Goal: Information Seeking & Learning: Learn about a topic

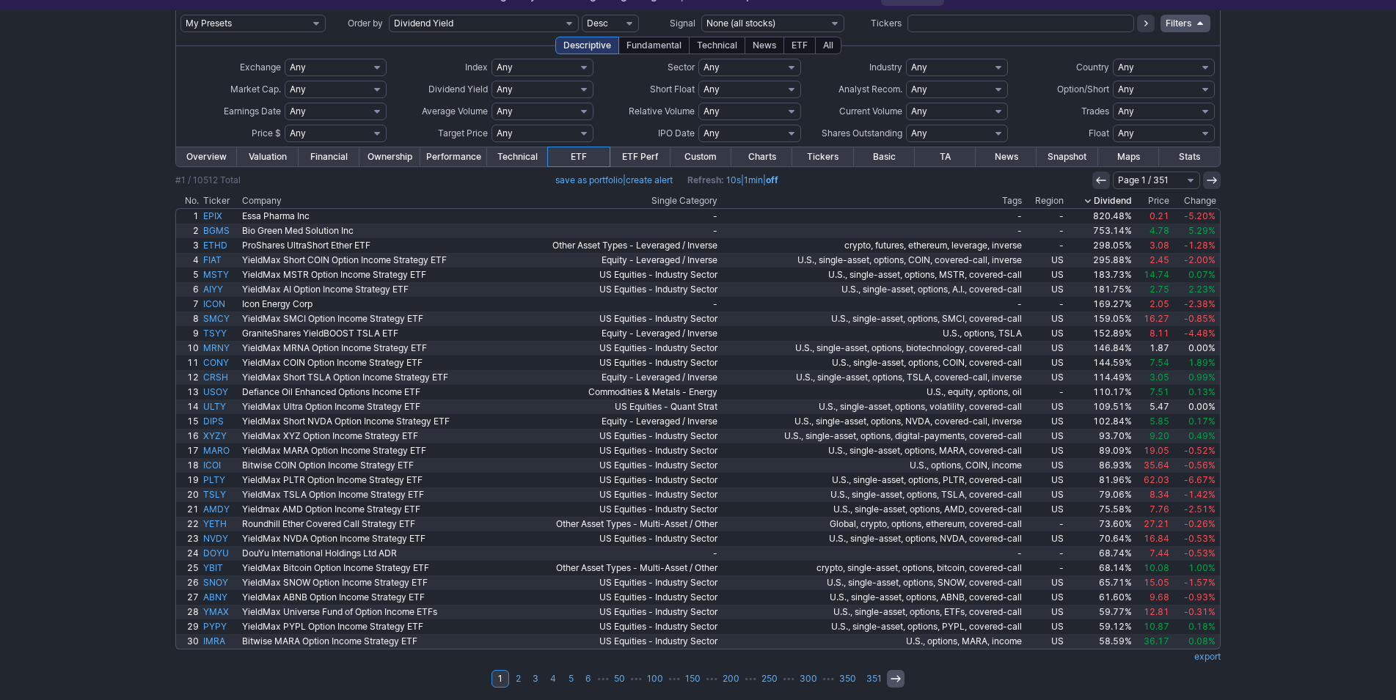
click at [892, 678] on icon at bounding box center [896, 679] width 12 height 12
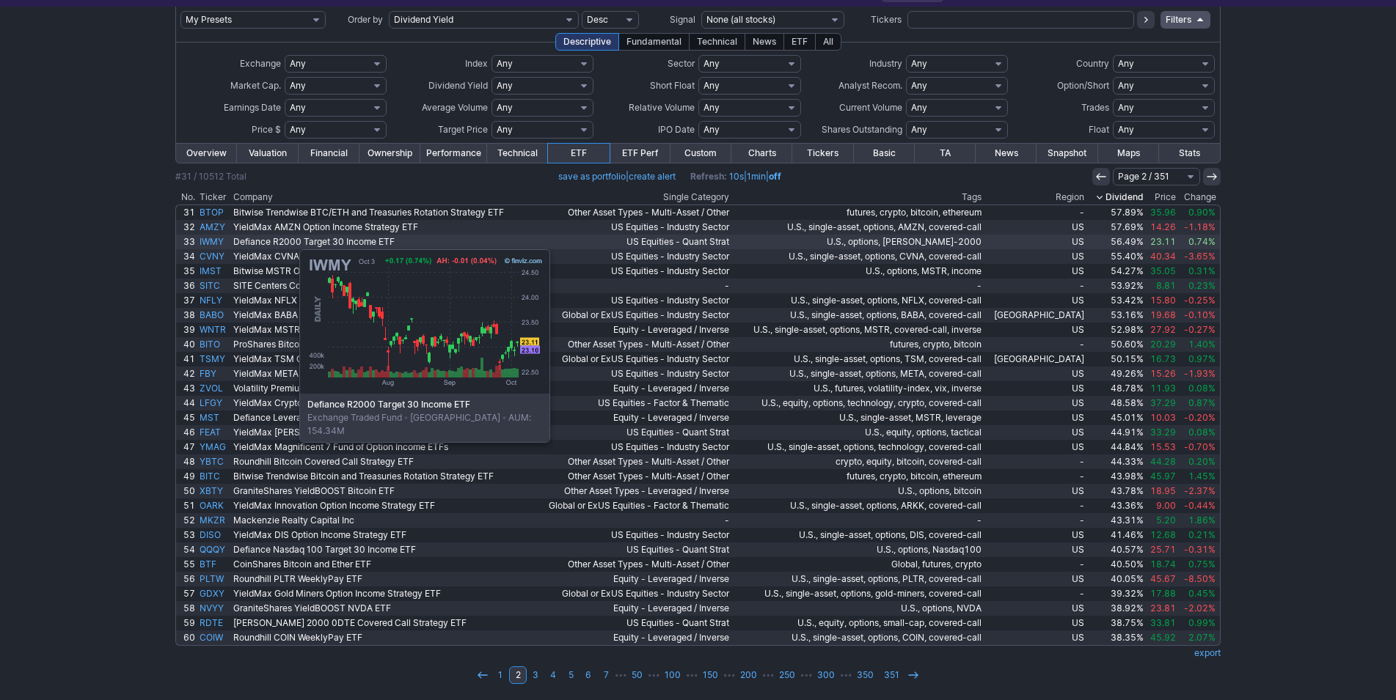
click at [226, 242] on link "IWMY" at bounding box center [214, 242] width 34 height 15
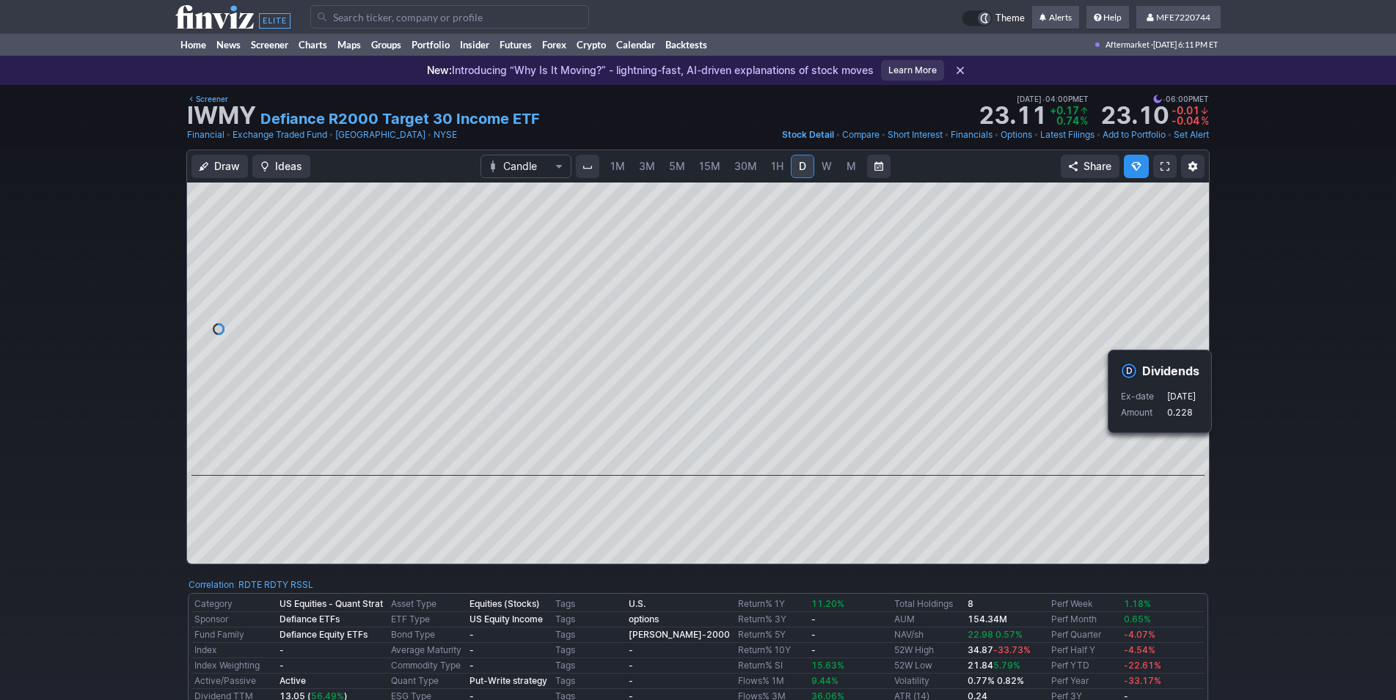
click at [1259, 454] on div "Draw Ideas Candle 1M 3M 5M 15M 30M 1H D W M Share" at bounding box center [698, 363] width 1396 height 427
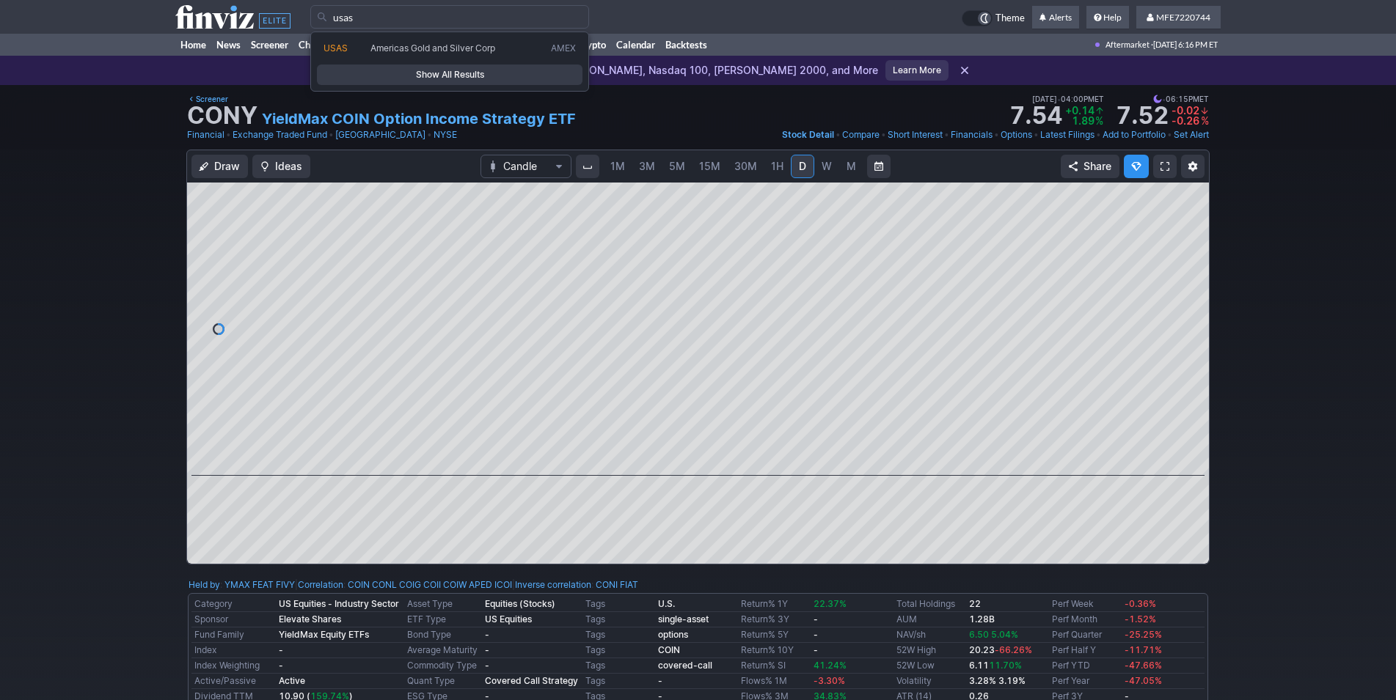
type input "usas"
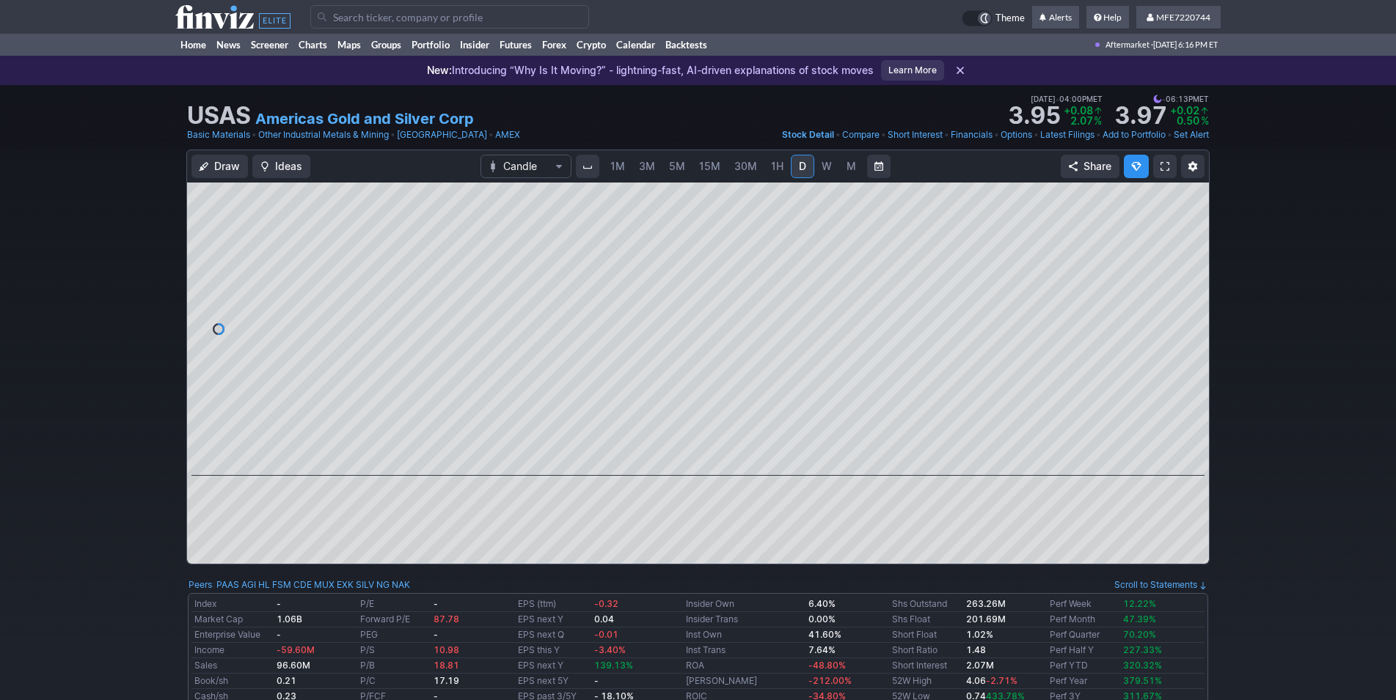
click at [826, 172] on span "W" at bounding box center [827, 166] width 10 height 12
